Goal: Information Seeking & Learning: Learn about a topic

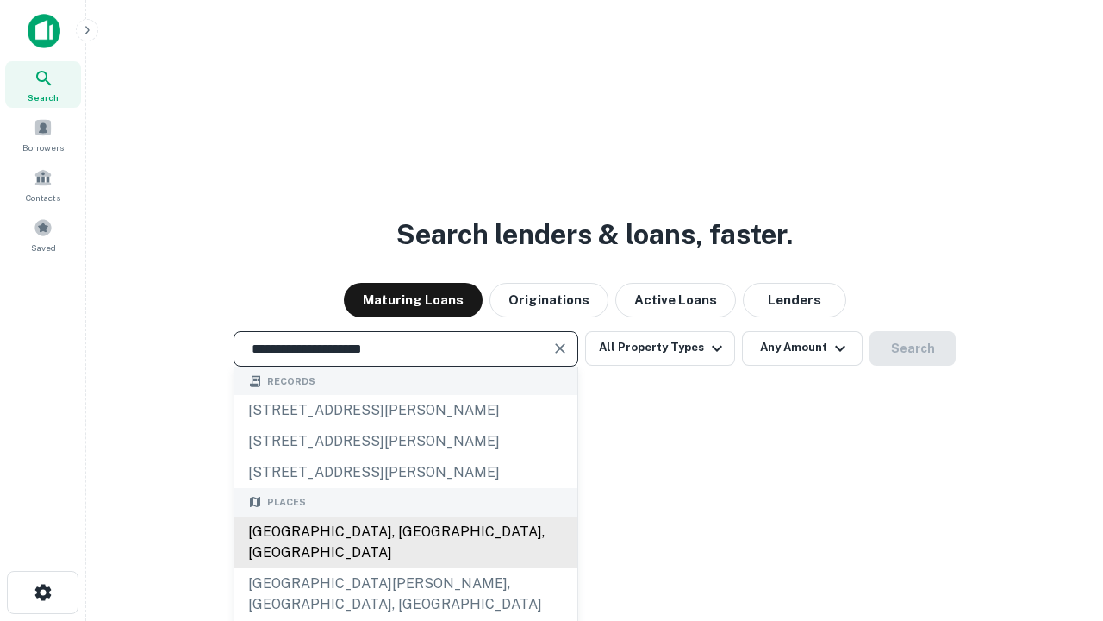
click at [405, 568] on div "[GEOGRAPHIC_DATA], [GEOGRAPHIC_DATA], [GEOGRAPHIC_DATA]" at bounding box center [405, 542] width 343 height 52
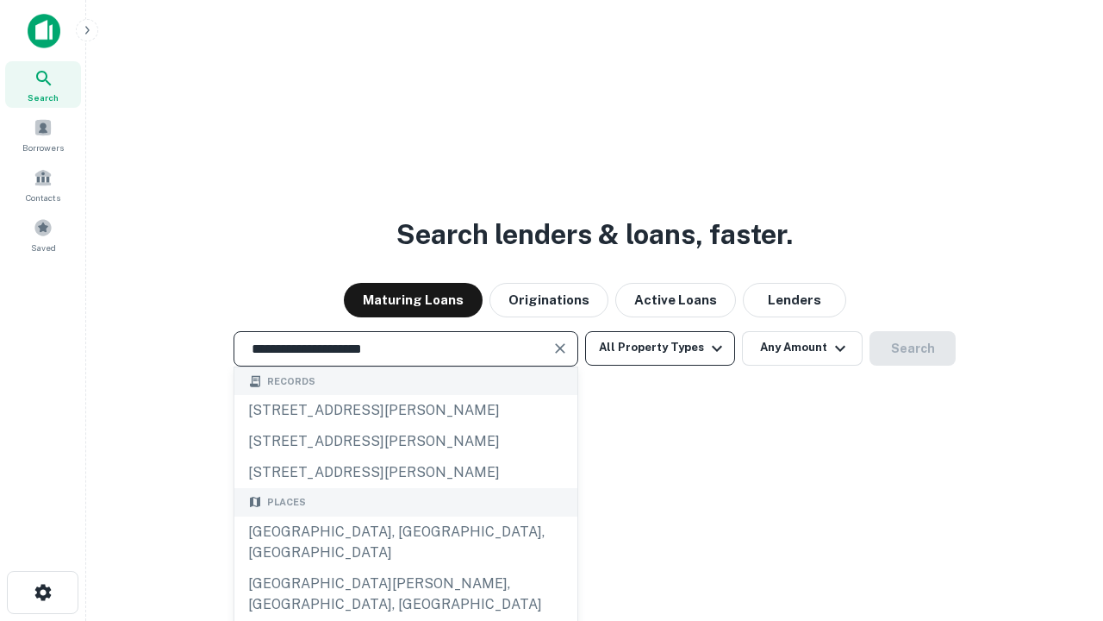
click at [660, 347] on button "All Property Types" at bounding box center [660, 348] width 150 height 34
type input "**********"
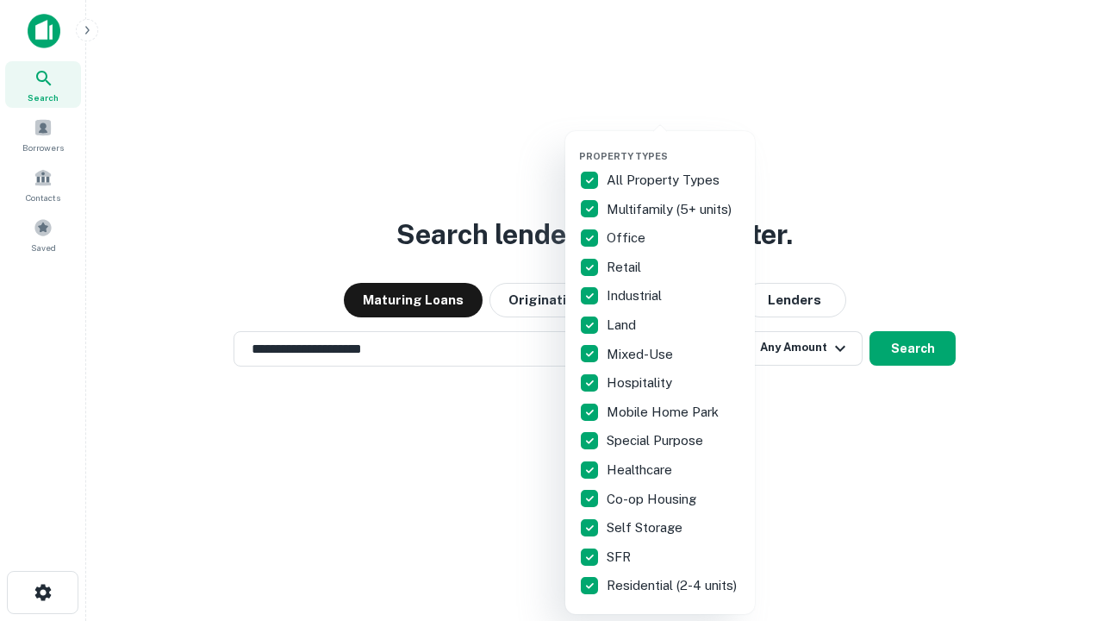
click at [674, 145] on button "button" at bounding box center [674, 145] width 190 height 1
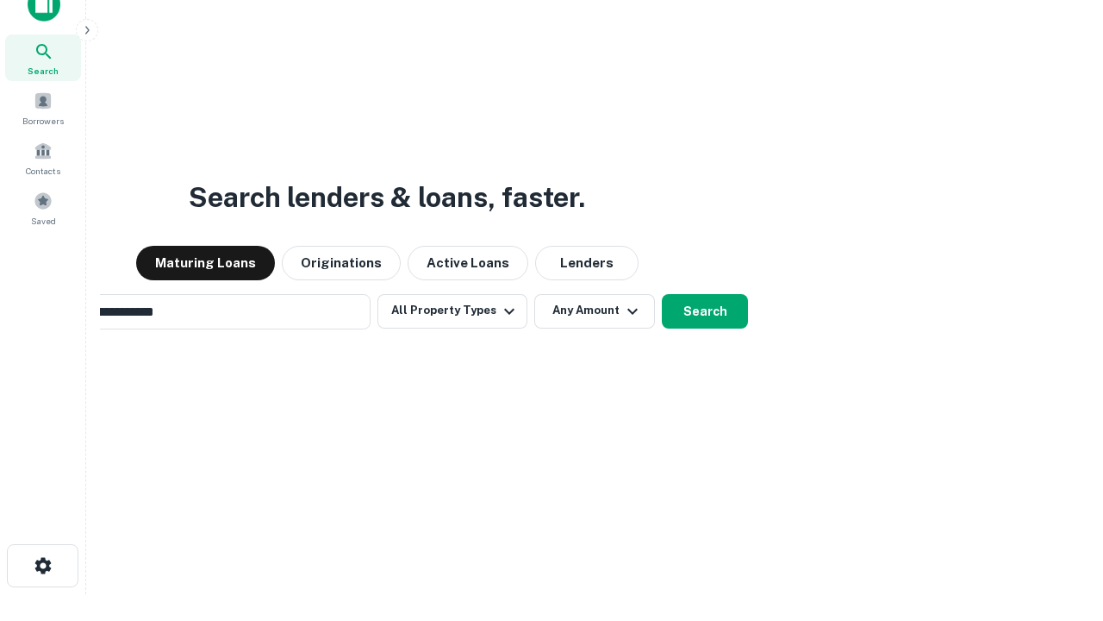
scroll to position [28, 0]
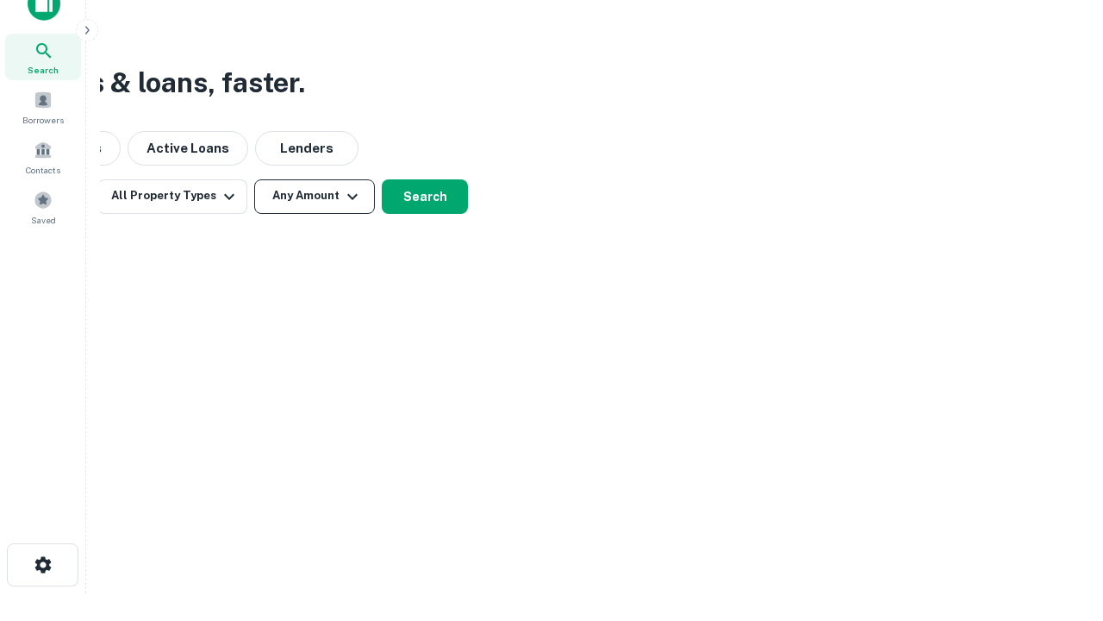
click at [315, 196] on button "Any Amount" at bounding box center [314, 196] width 121 height 34
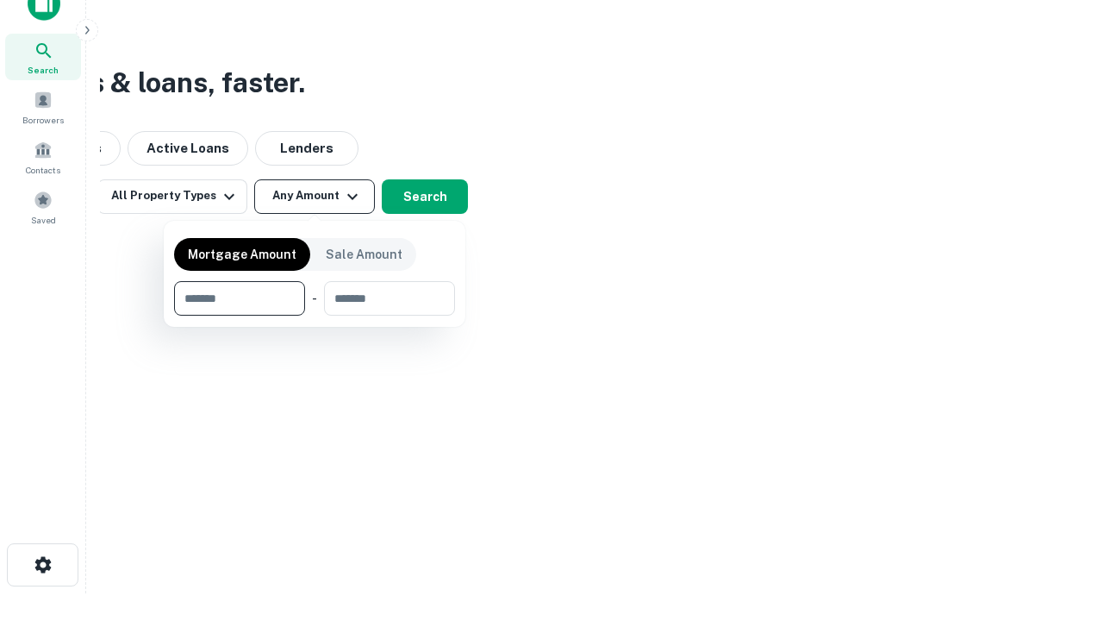
type input "*******"
click at [315, 315] on button "button" at bounding box center [314, 315] width 281 height 1
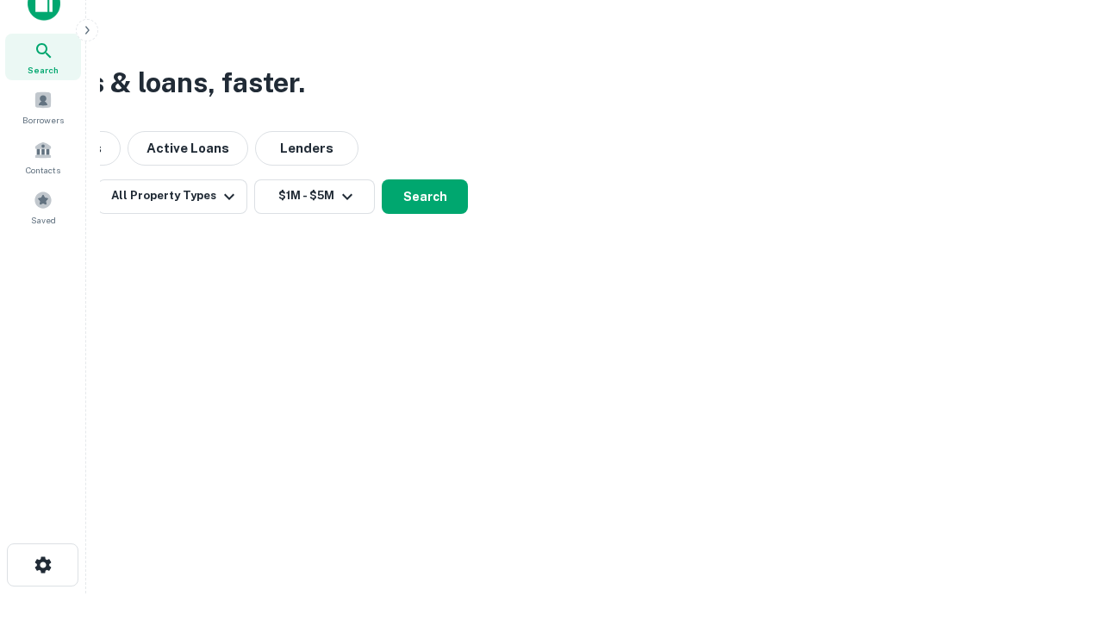
scroll to position [27, 0]
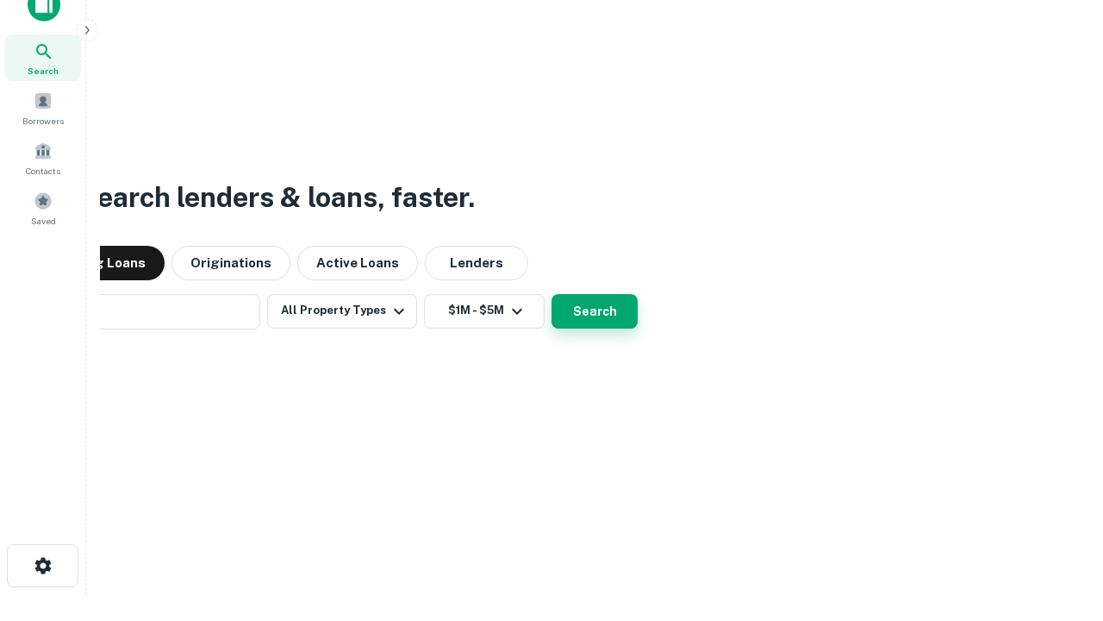
click at [552, 294] on button "Search" at bounding box center [595, 311] width 86 height 34
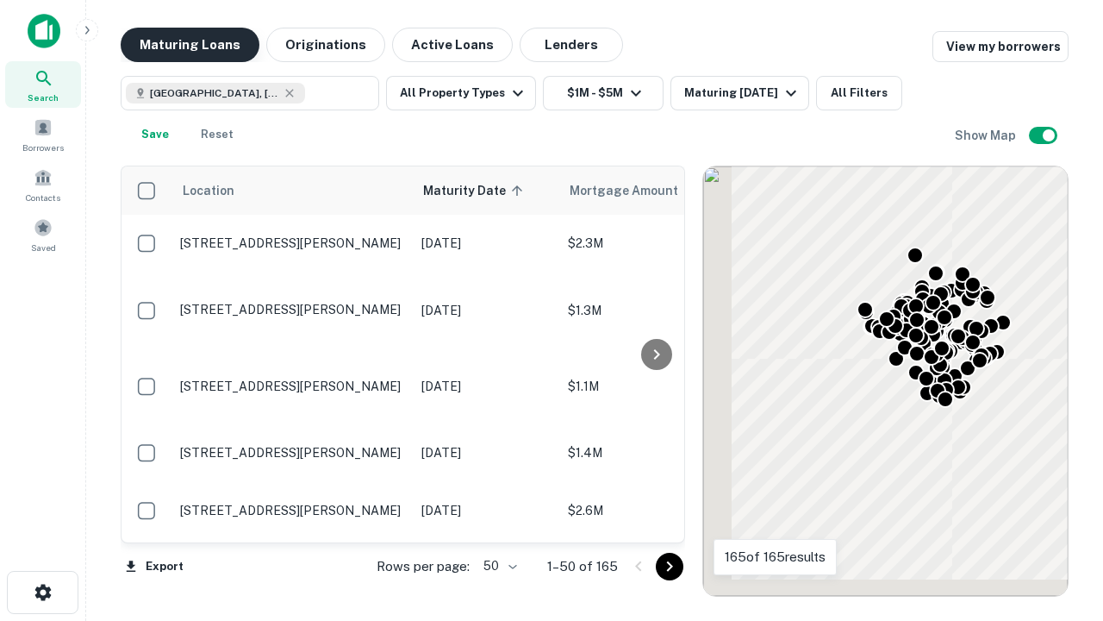
click at [190, 45] on button "Maturing Loans" at bounding box center [190, 45] width 139 height 34
